Goal: Task Accomplishment & Management: Use online tool/utility

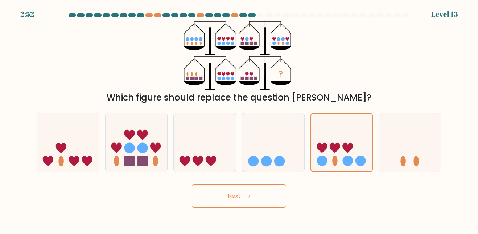
click at [269, 206] on button "Next" at bounding box center [239, 196] width 94 height 23
click at [290, 136] on icon at bounding box center [273, 142] width 62 height 51
click at [239, 119] on input "d." at bounding box center [239, 118] width 0 height 2
radio input "true"
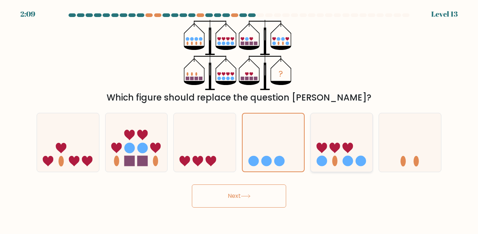
click at [331, 146] on icon at bounding box center [334, 148] width 11 height 11
click at [239, 119] on input "e." at bounding box center [239, 118] width 0 height 2
radio input "true"
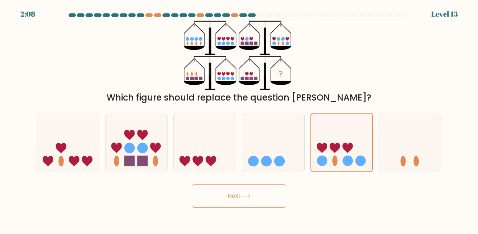
click at [275, 199] on button "Next" at bounding box center [239, 196] width 94 height 23
